Goal: Task Accomplishment & Management: Manage account settings

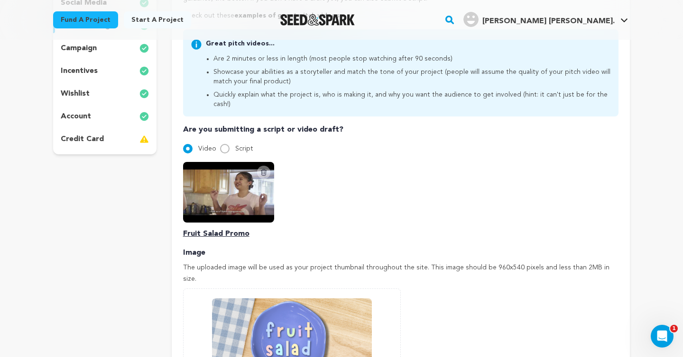
scroll to position [247, 0]
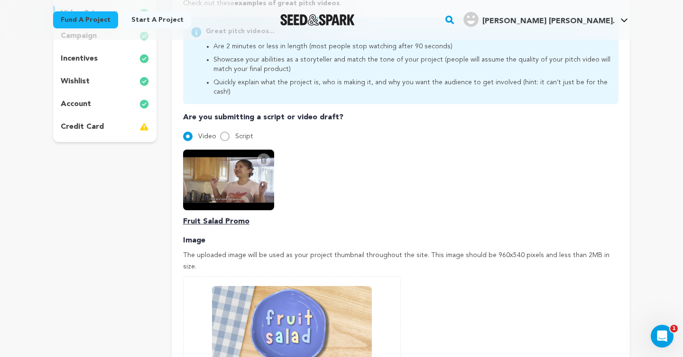
click at [265, 157] on icon at bounding box center [263, 160] width 5 height 6
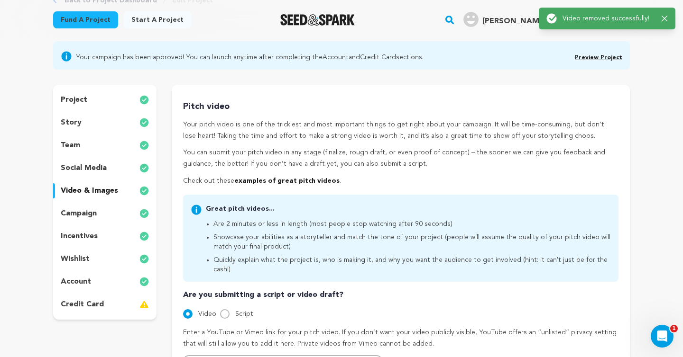
click at [272, 177] on div "Pitch video Your pitch video is one of the trickiest and most important things …" at bounding box center [400, 143] width 435 height 87
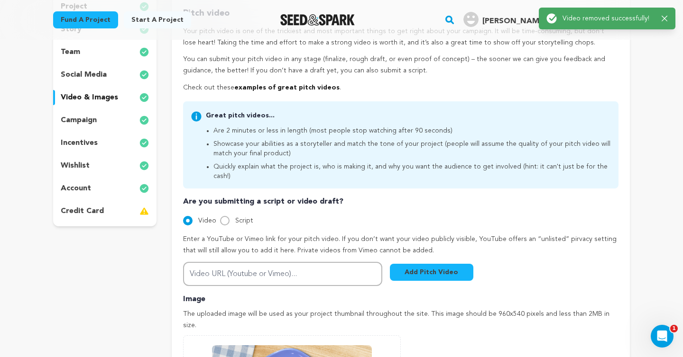
scroll to position [261, 0]
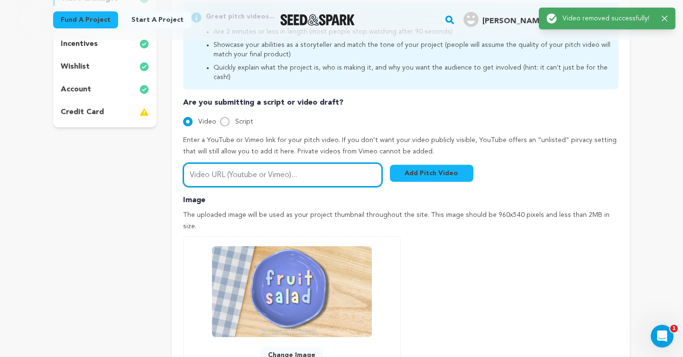
click at [266, 176] on input "Video URL (Youtube or Vimeo)..." at bounding box center [282, 175] width 199 height 24
click at [311, 163] on input "Video URL (Youtube or Vimeo)..." at bounding box center [282, 175] width 199 height 24
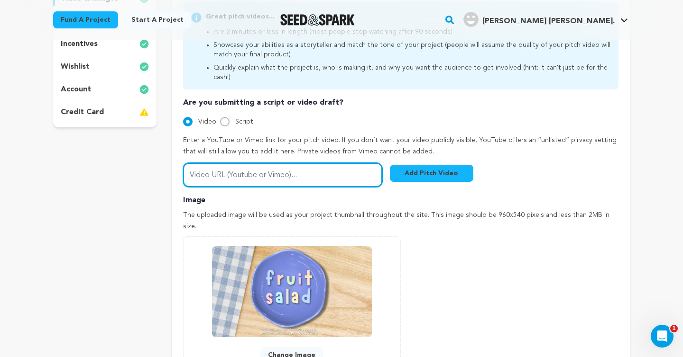
paste input "https://youtu.be/oZJ9HYyxZhI"
type input "https://youtu.be/oZJ9HYyxZhI"
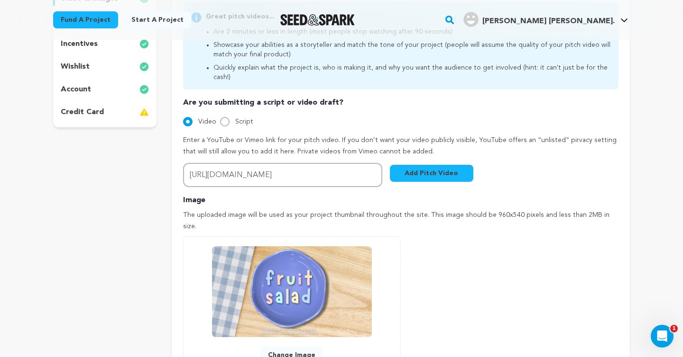
click at [434, 165] on button "Add Pitch Video" at bounding box center [431, 173] width 83 height 17
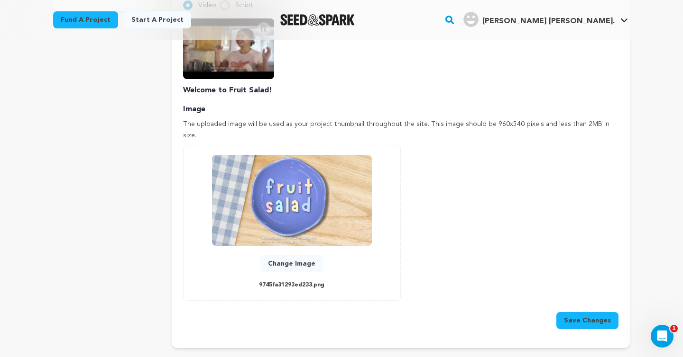
scroll to position [551, 0]
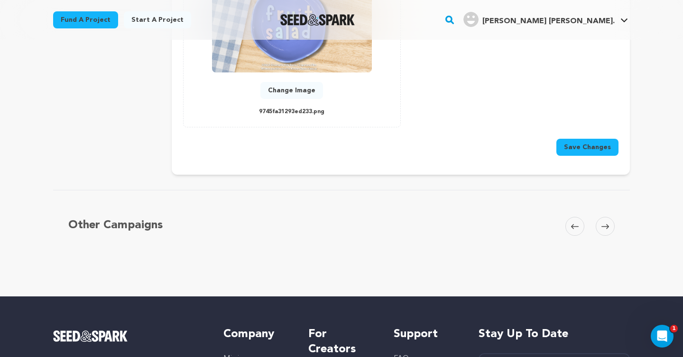
click at [584, 139] on button "Save Changes" at bounding box center [587, 147] width 62 height 17
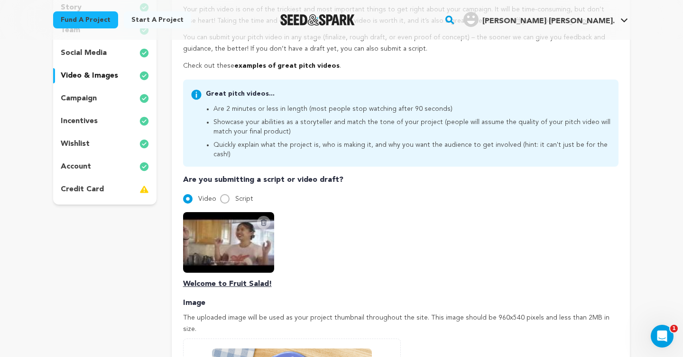
scroll to position [133, 0]
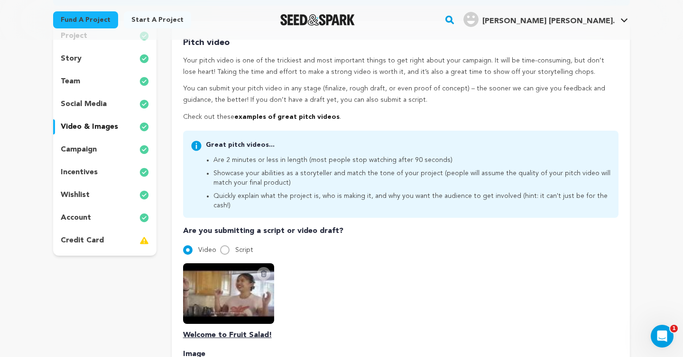
click at [121, 82] on div "team" at bounding box center [104, 81] width 103 height 15
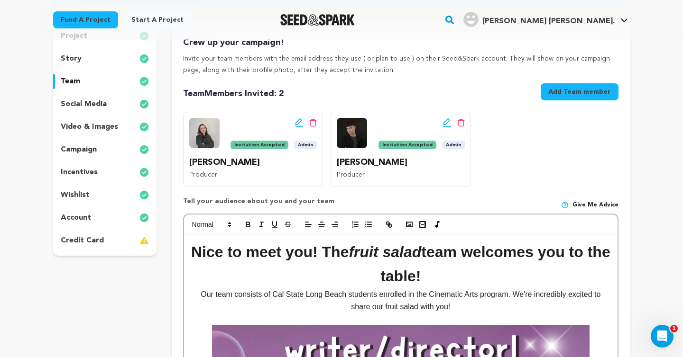
click at [116, 123] on p "video & images" at bounding box center [89, 126] width 57 height 11
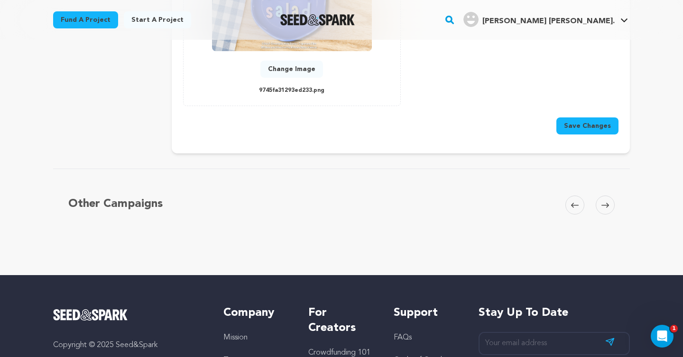
scroll to position [556, 0]
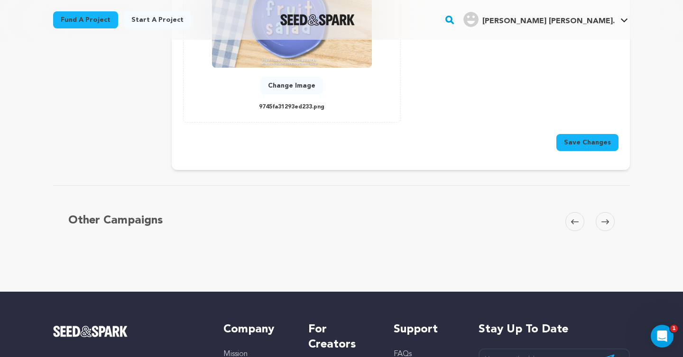
click at [573, 134] on button "Save Changes" at bounding box center [587, 142] width 62 height 17
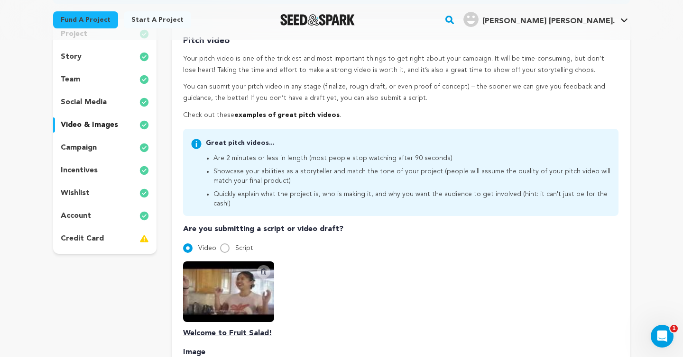
scroll to position [0, 0]
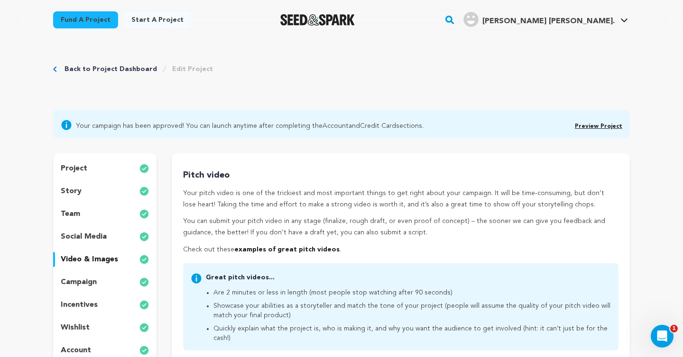
click at [607, 124] on link "Preview Project" at bounding box center [598, 127] width 47 height 6
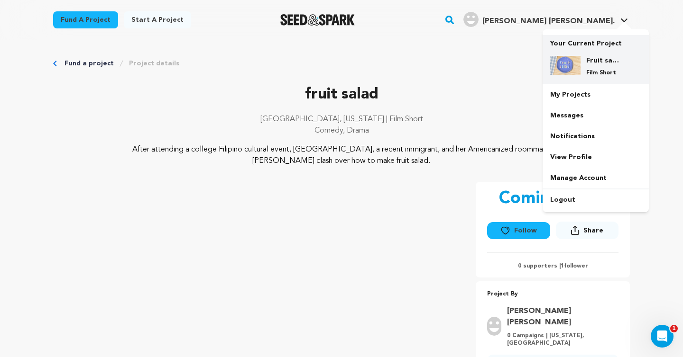
click at [580, 62] on div "Fruit salad Film Short" at bounding box center [603, 66] width 46 height 21
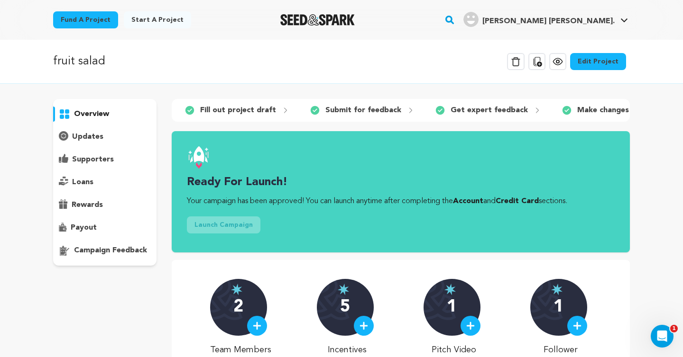
click at [603, 61] on link "Edit Project" at bounding box center [598, 61] width 56 height 17
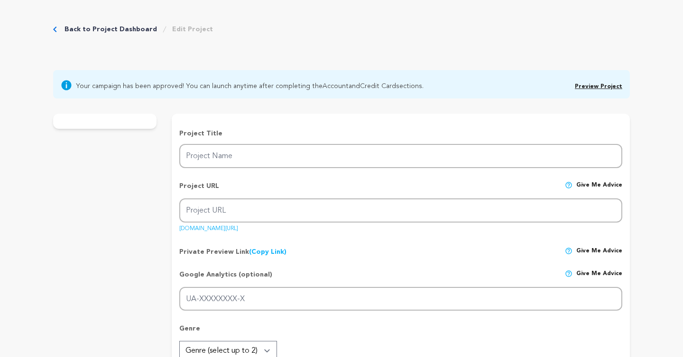
type input "fruit salad"
type input "fruit-salad"
type input "After attending a college Filipino cultural event Malaya and her [PERSON_NAME] …"
type textarea "After attending a college Filipino cultural event, [GEOGRAPHIC_DATA], a recent …"
type textarea "Found in a college setting, fruit salad is about navigating the cultural comple…"
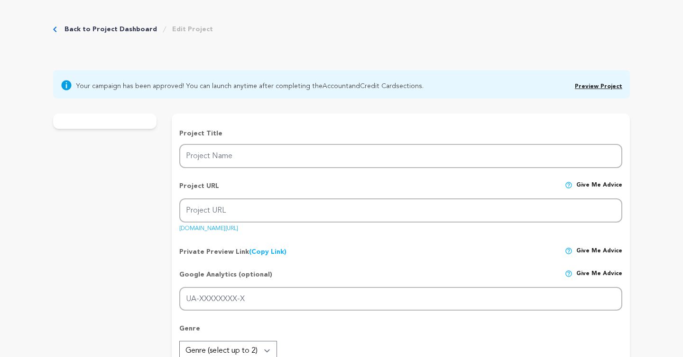
radio input "true"
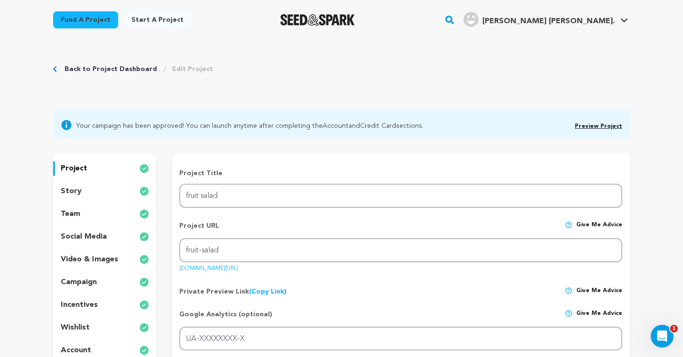
click at [129, 73] on link "Back to Project Dashboard" at bounding box center [110, 68] width 92 height 9
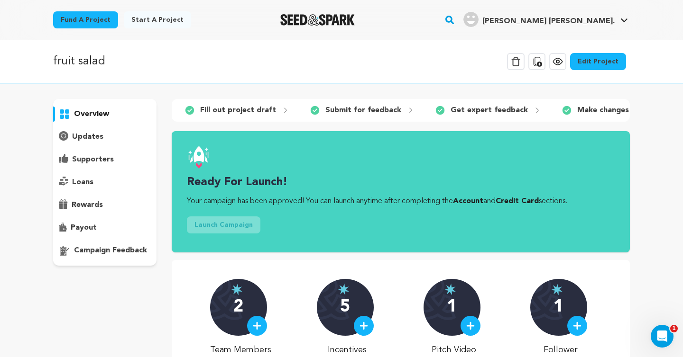
click at [120, 320] on div "overview updates" at bounding box center [104, 237] width 103 height 277
